Goal: Information Seeking & Learning: Learn about a topic

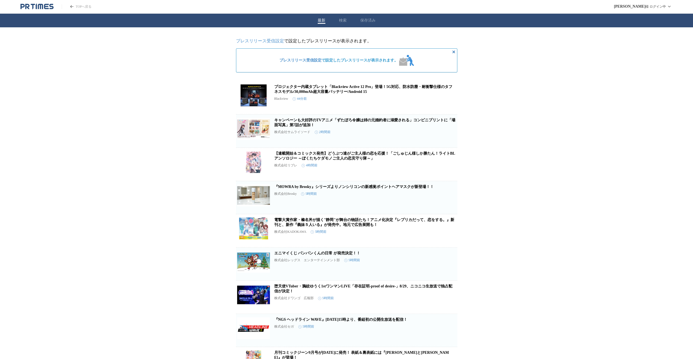
click at [289, 93] on link "プロジェクター内蔵タブレット「Blackview Active 12 Pro」登場！5G対応、防水防塵・耐衝撃仕様のタフネスモデル/30,000mAh超大容量…" at bounding box center [363, 89] width 178 height 9
click at [286, 126] on link "キャンペーンも大好評のTVアニメ「ずたぼろ令嬢は姉の元婚約者に溺愛される」コンビニプリントに「場面写真」第7話が追加！" at bounding box center [364, 122] width 181 height 9
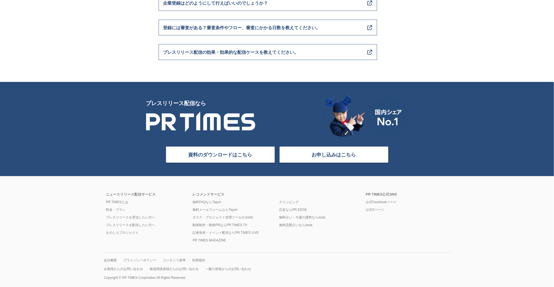
scroll to position [2137, 0]
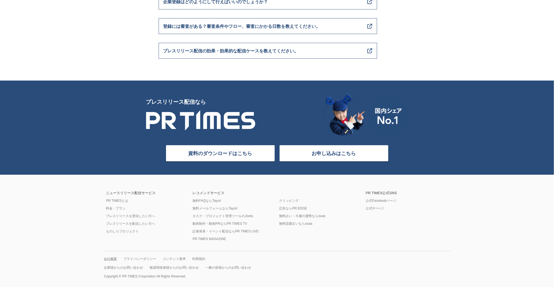
click at [111, 257] on link "会社概要" at bounding box center [110, 259] width 13 height 4
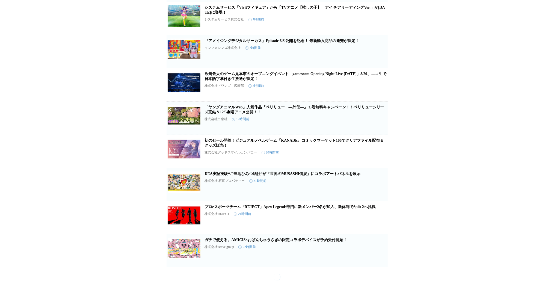
scroll to position [499, 0]
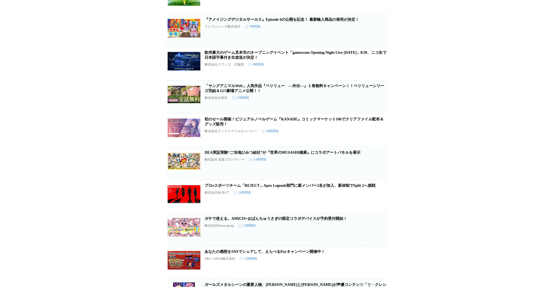
click at [216, 126] on link "初のセール開催！ビジュアルノベルゲーム『KANADE』コミックマーケット106でクリアファイル配布＆グッズ販売！" at bounding box center [294, 121] width 179 height 9
